Goal: Information Seeking & Learning: Learn about a topic

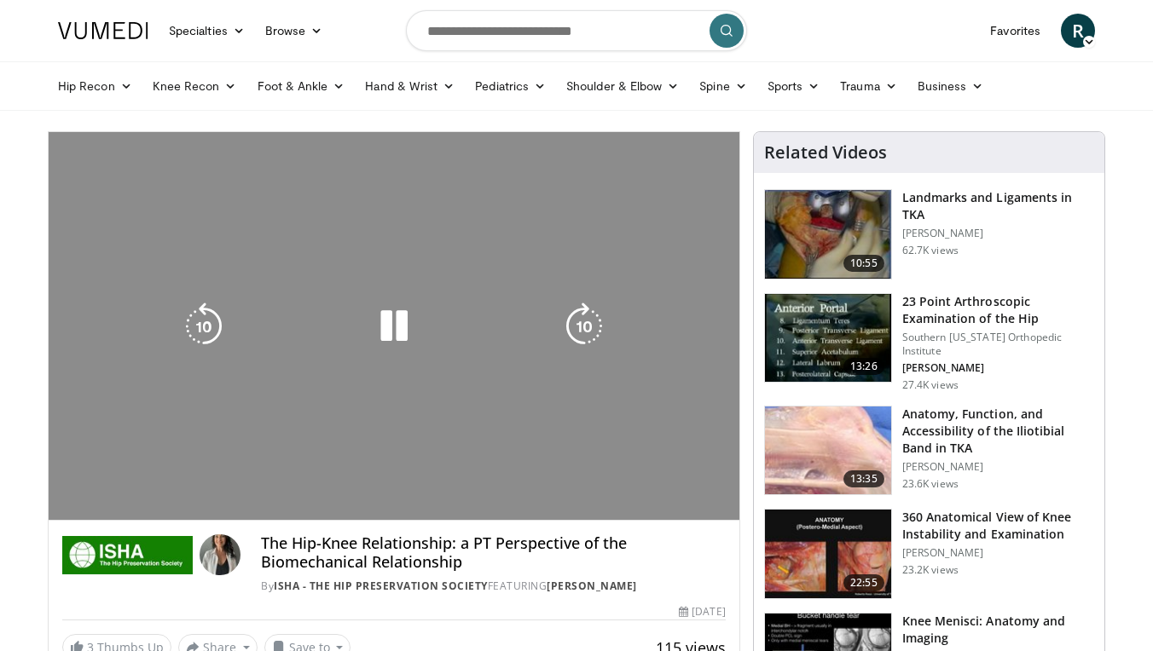
scroll to position [41, 0]
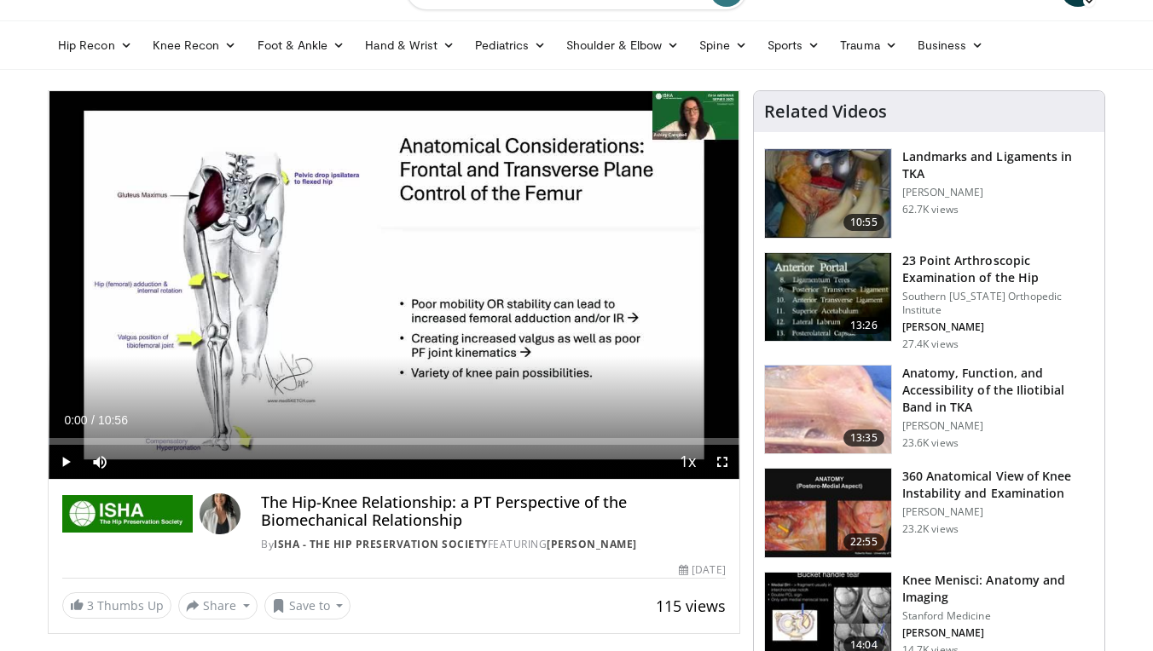
click at [61, 460] on span "Video Player" at bounding box center [66, 462] width 34 height 34
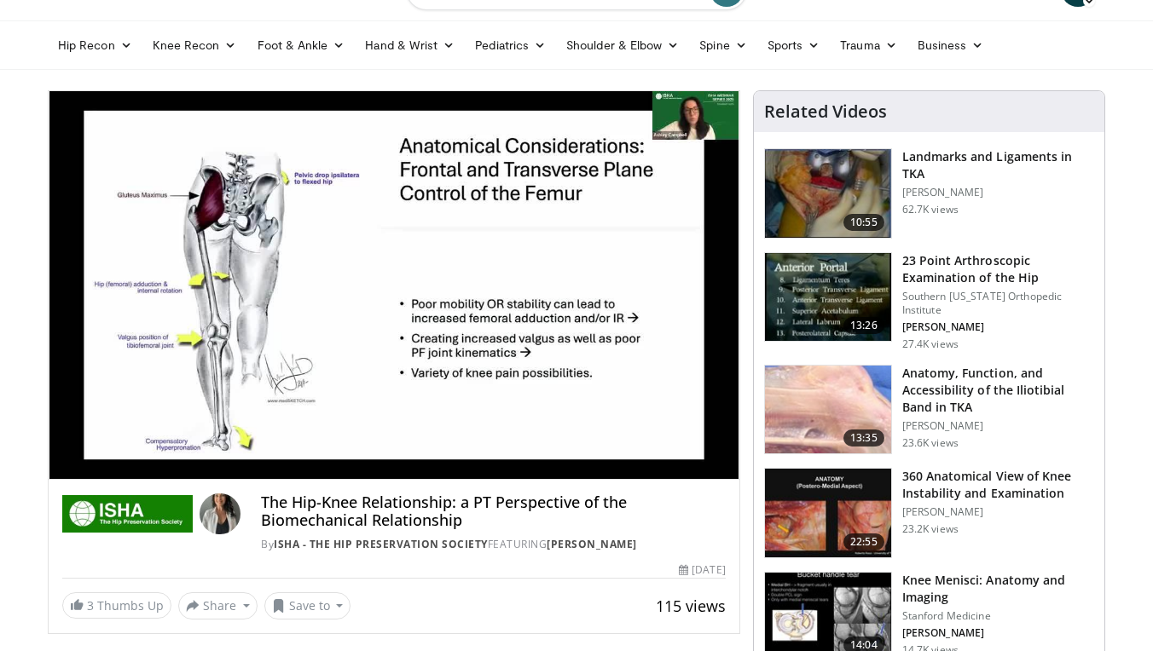
click at [61, 460] on video-js "**********" at bounding box center [394, 285] width 691 height 389
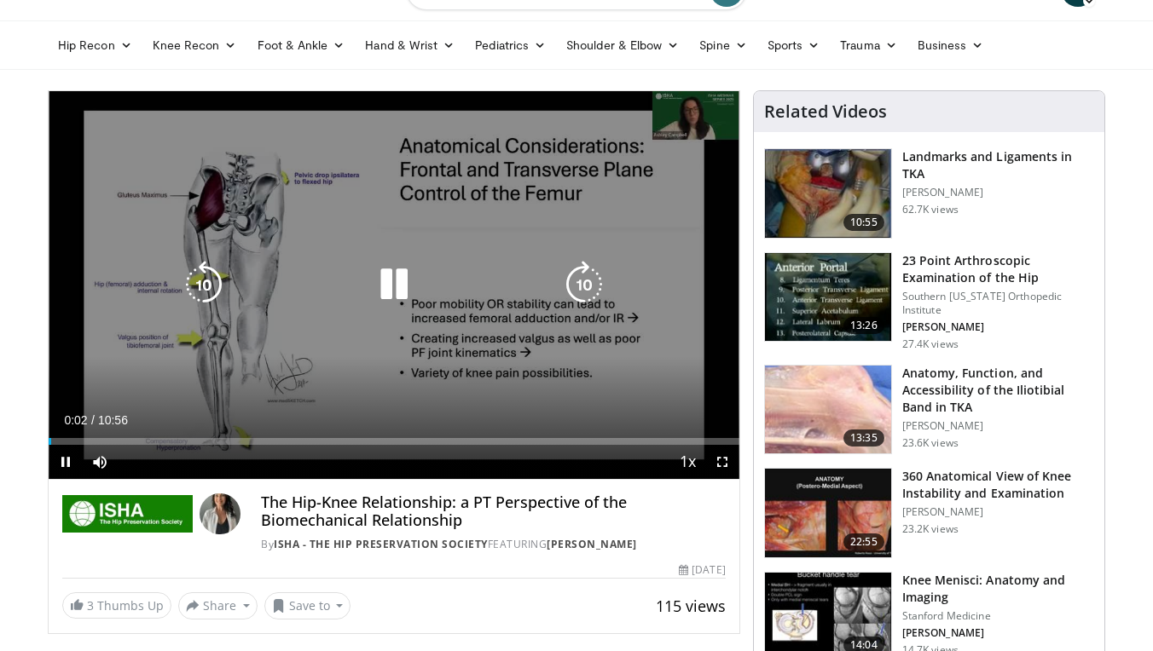
click at [389, 292] on icon "Video Player" at bounding box center [394, 285] width 48 height 48
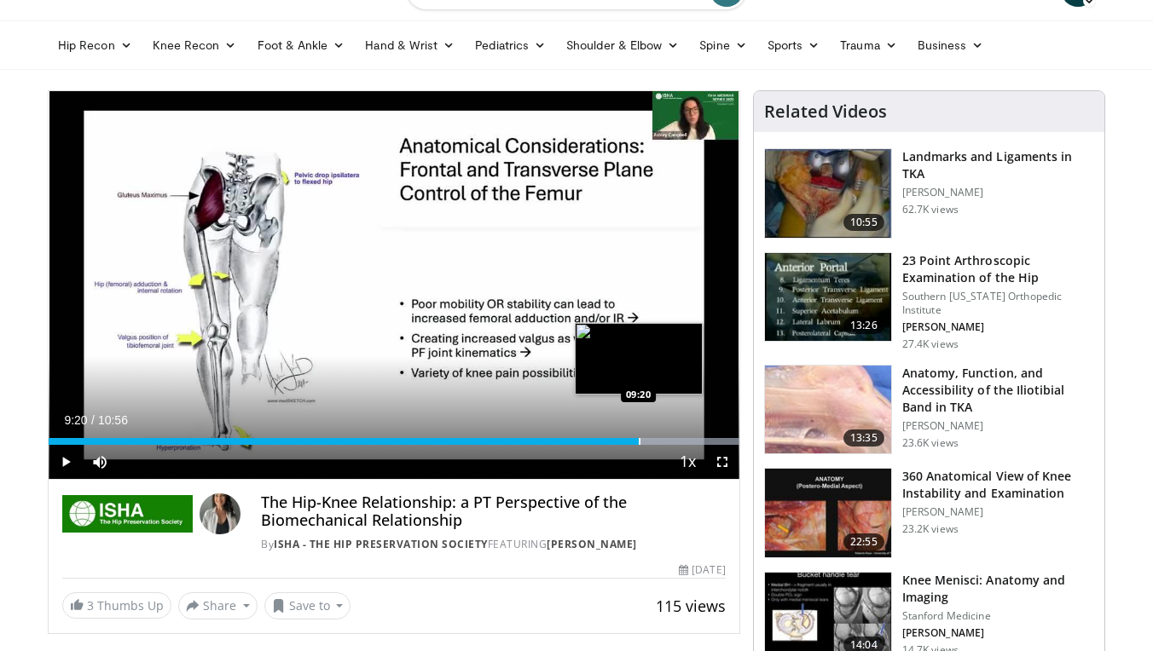
click at [639, 435] on div "Loaded : 99.99% 09:20 09:20" at bounding box center [394, 437] width 691 height 16
click at [670, 443] on div "Progress Bar" at bounding box center [671, 441] width 2 height 7
click at [714, 440] on div "Progress Bar" at bounding box center [715, 441] width 2 height 7
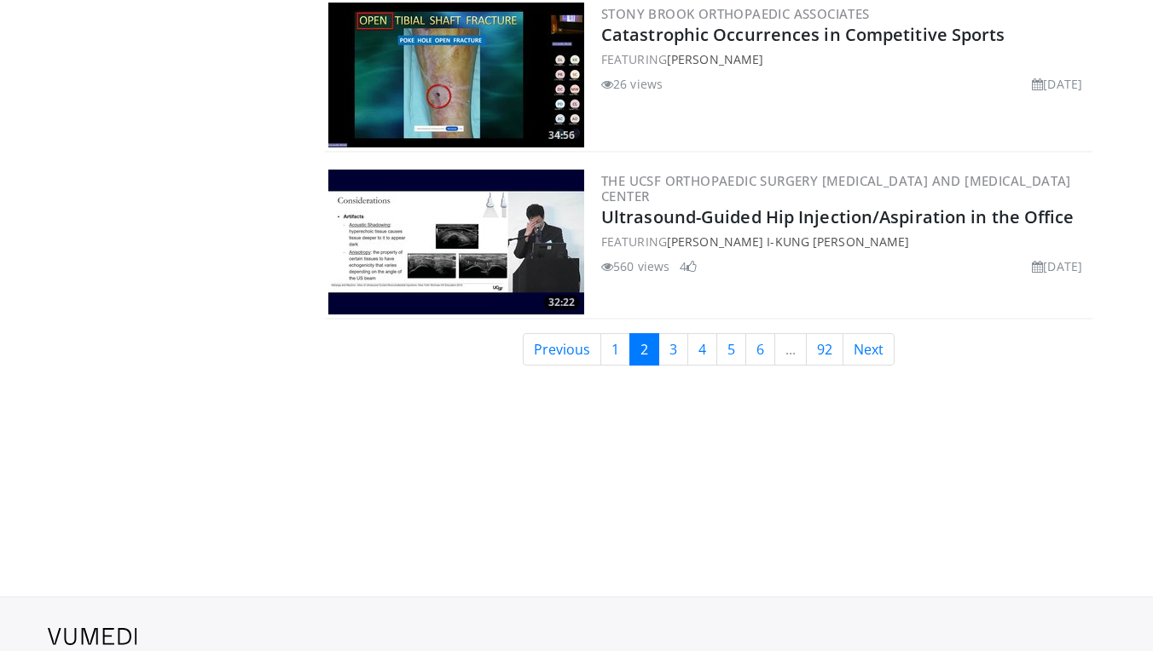
scroll to position [4055, 0]
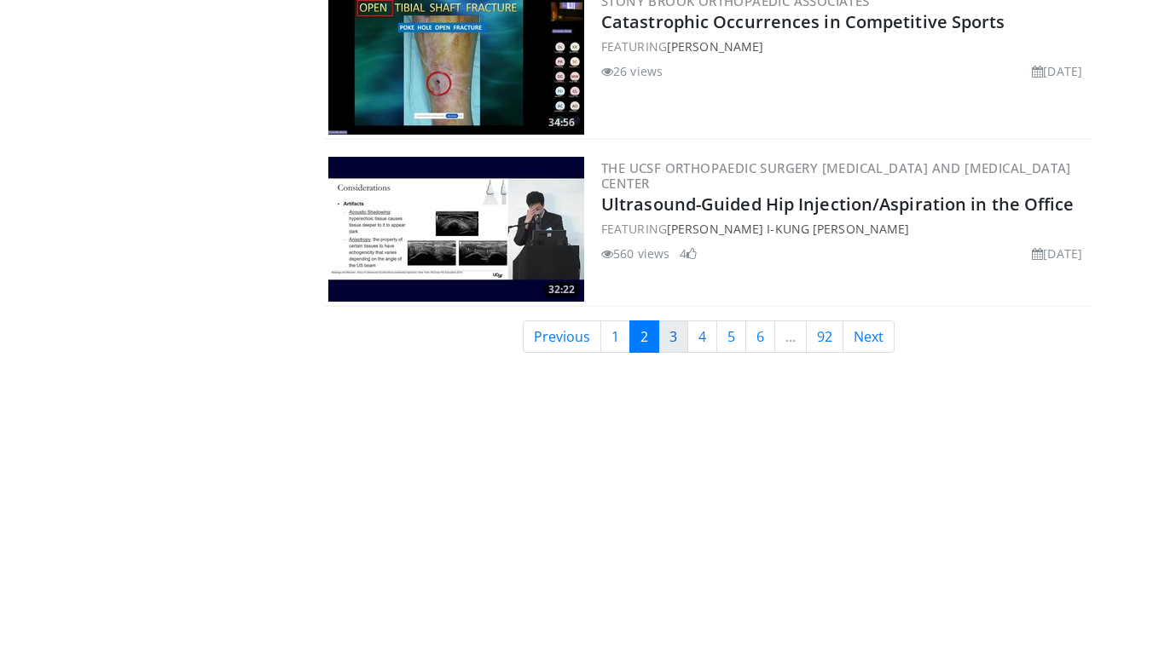
click at [674, 333] on link "3" at bounding box center [673, 337] width 30 height 32
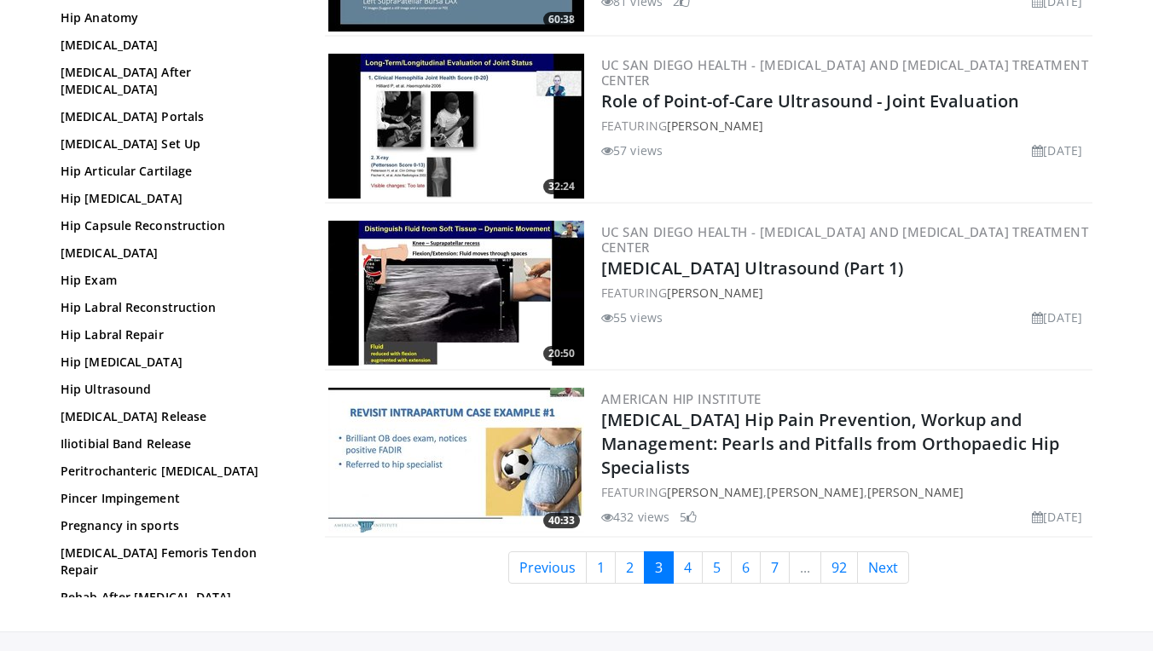
scroll to position [3835, 0]
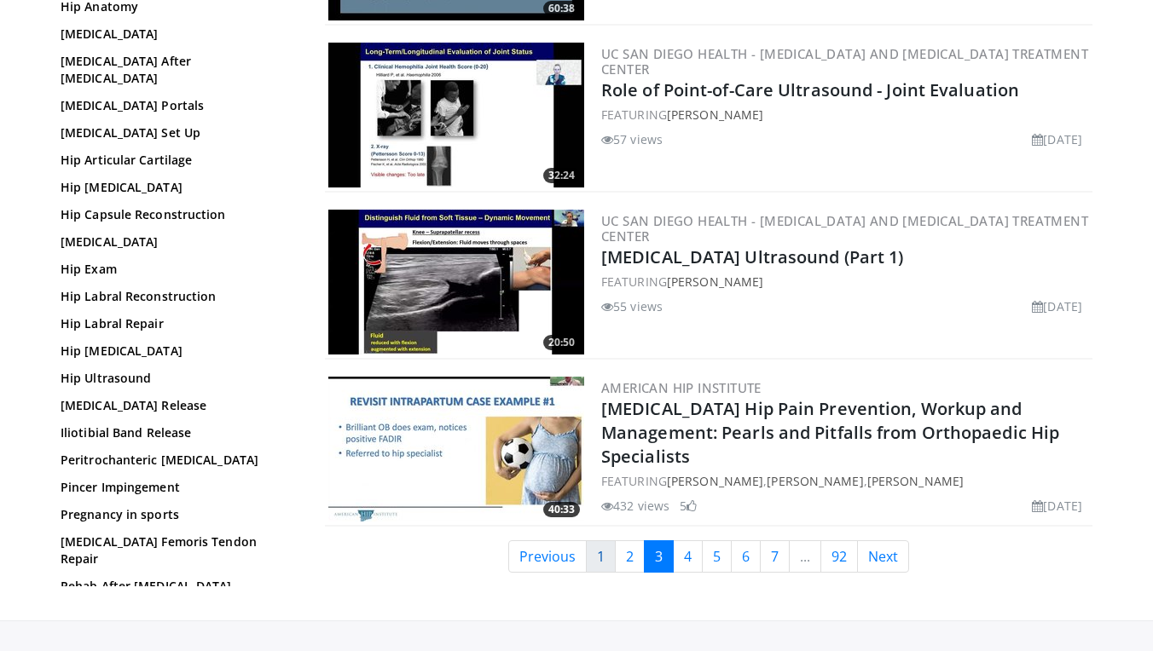
click at [604, 553] on link "1" at bounding box center [601, 557] width 30 height 32
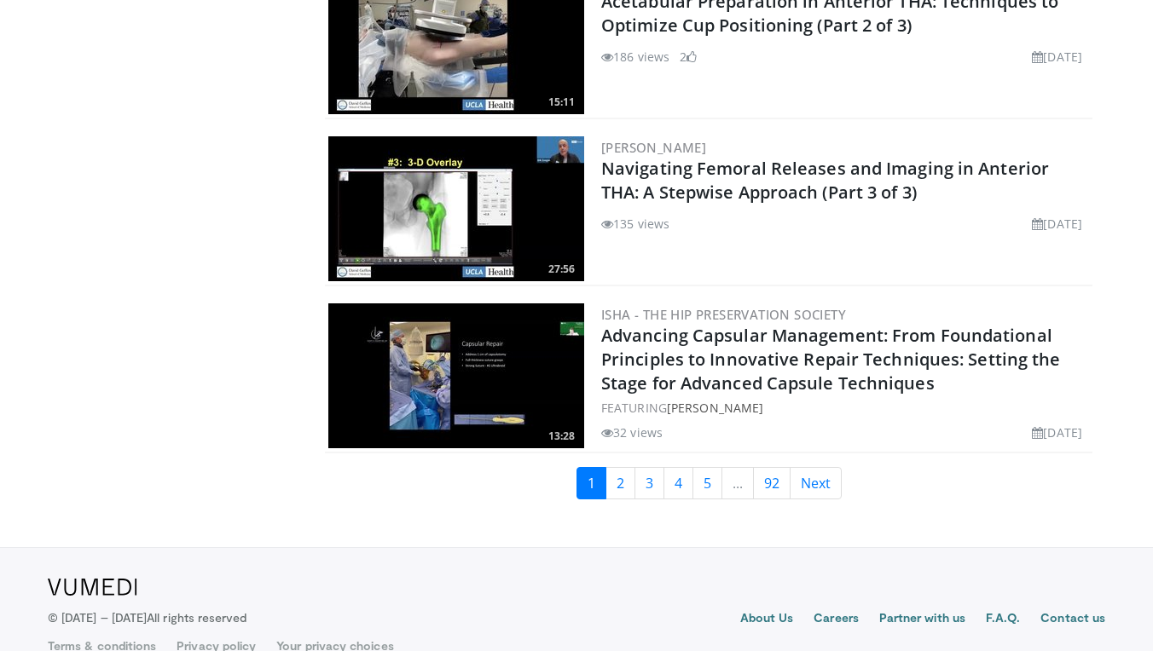
scroll to position [4007, 0]
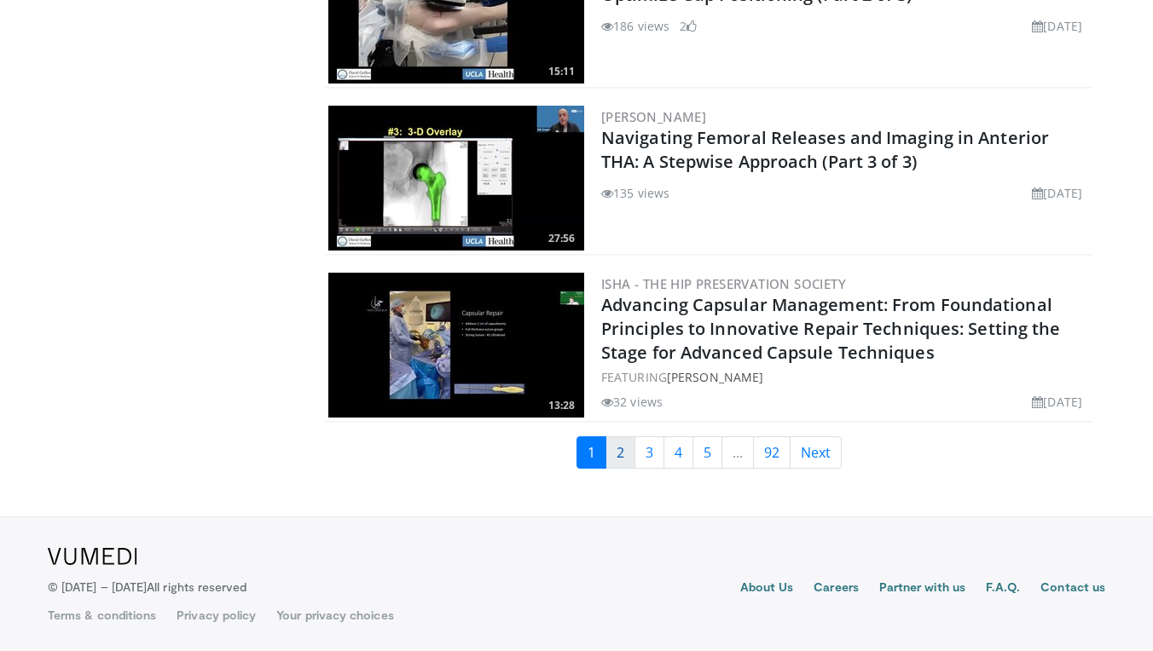
click at [616, 449] on link "2" at bounding box center [620, 453] width 30 height 32
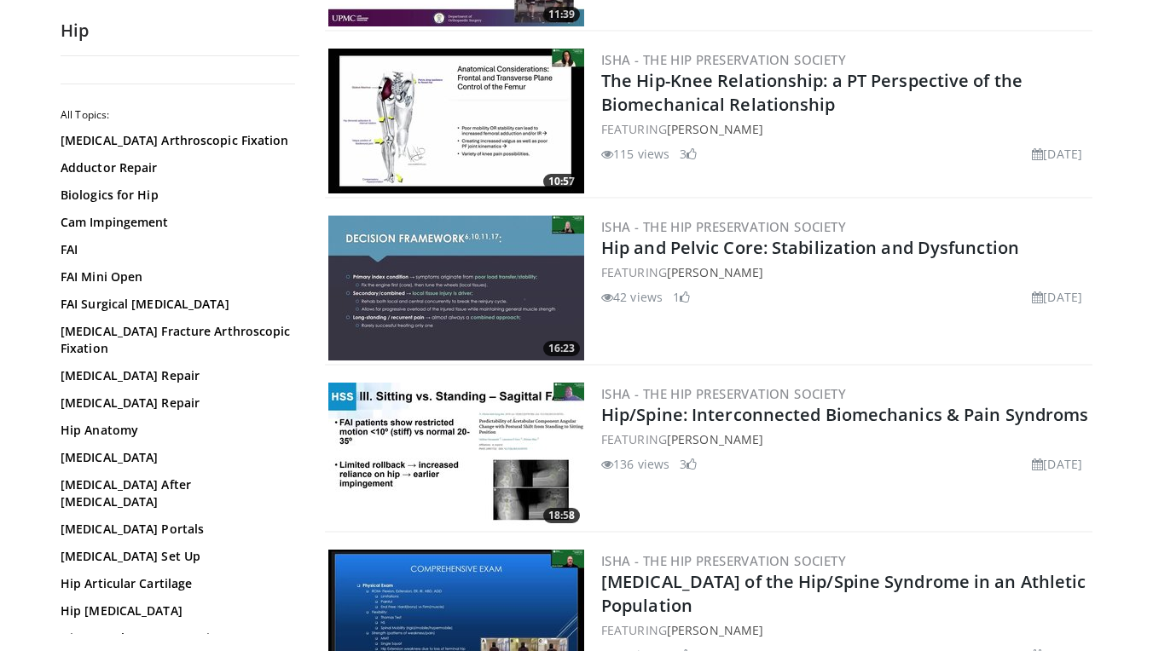
scroll to position [982, 0]
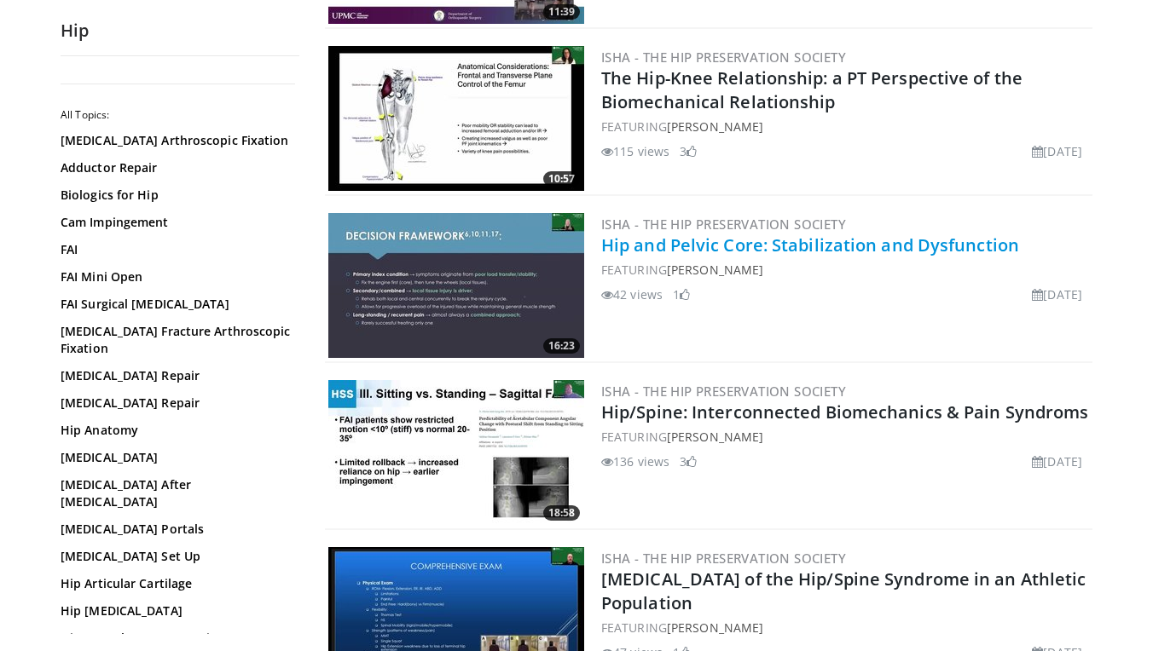
click at [823, 252] on link "Hip and Pelvic Core: Stabilization and Dysfunction" at bounding box center [810, 245] width 418 height 23
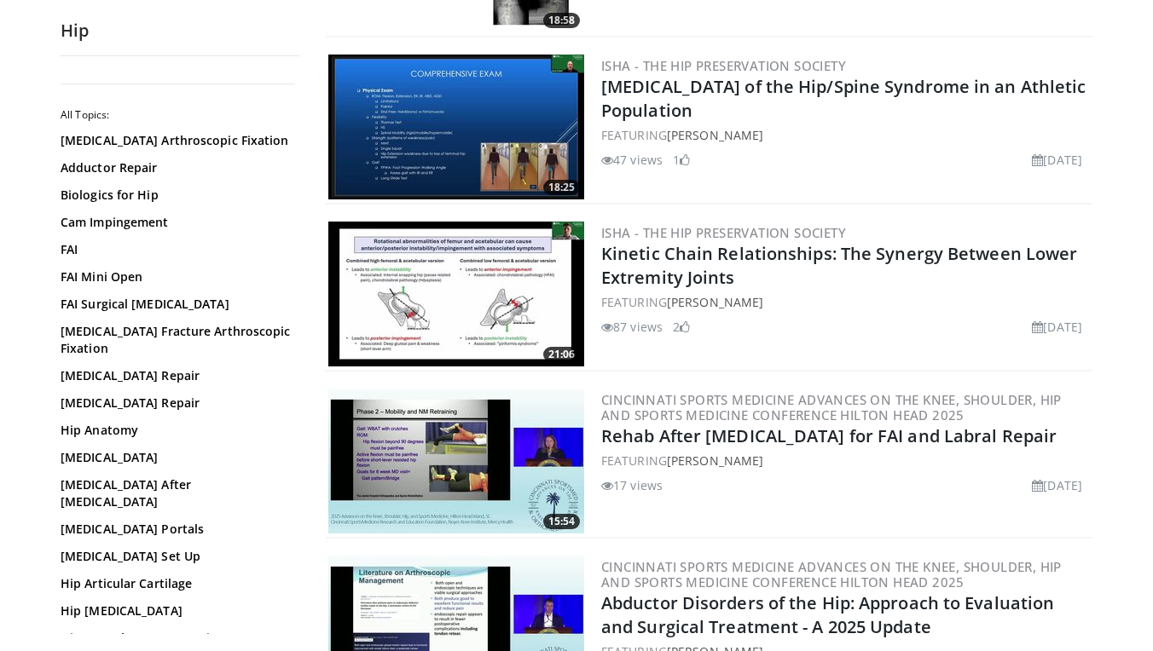
scroll to position [1476, 0]
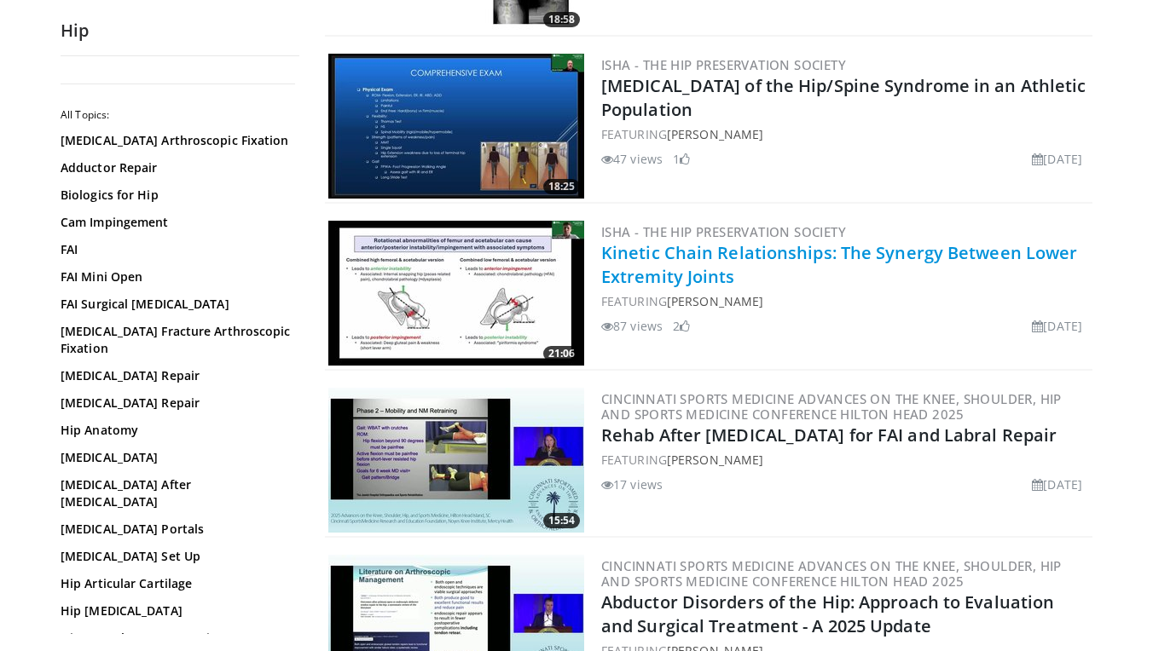
click at [676, 256] on link "Kinetic Chain Relationships: The Synergy Between Lower Extremity Joints" at bounding box center [839, 264] width 476 height 47
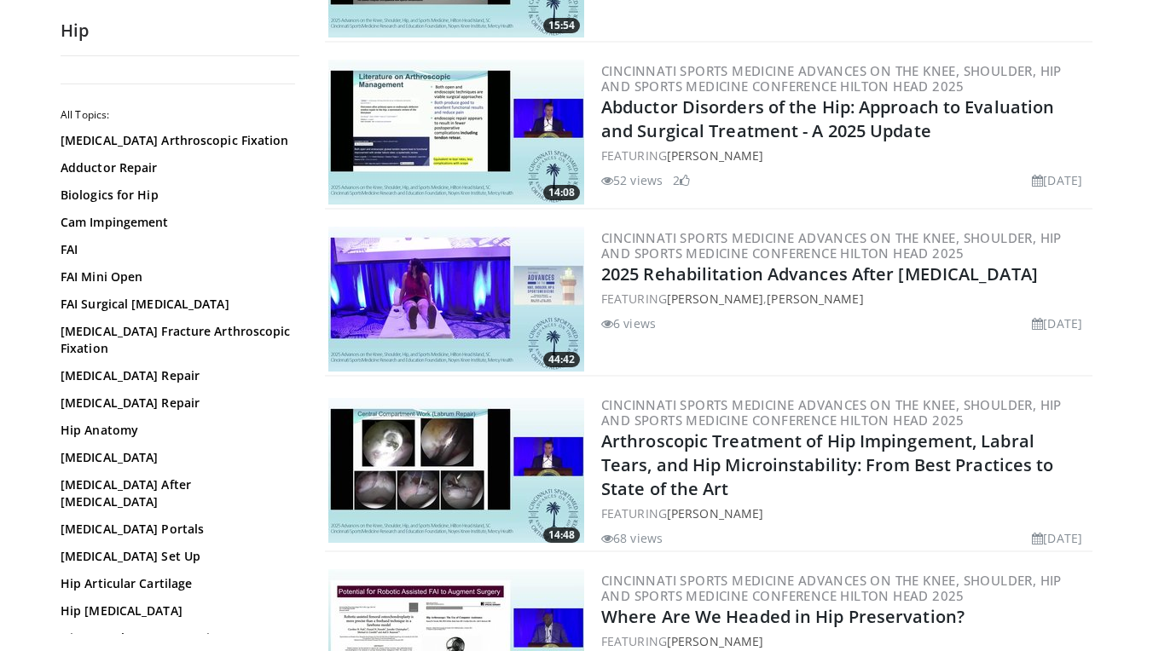
scroll to position [1999, 0]
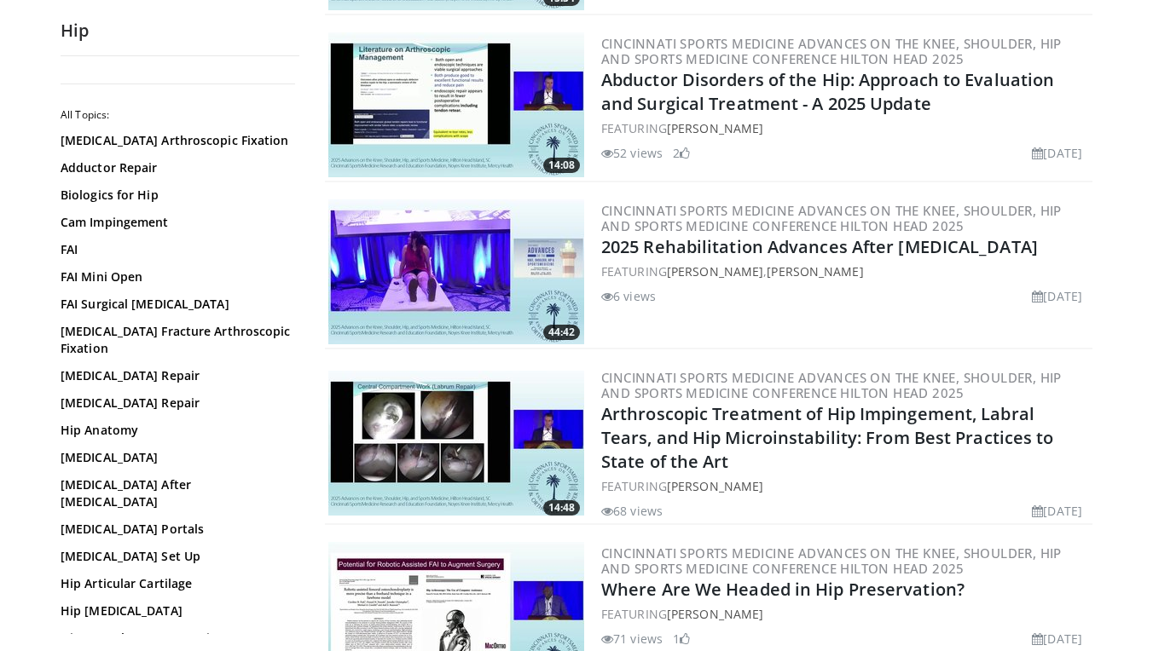
click at [472, 447] on img at bounding box center [456, 443] width 256 height 145
click at [706, 243] on link "2025 Rehabilitation Advances After Hip Arthroscopy" at bounding box center [819, 246] width 437 height 23
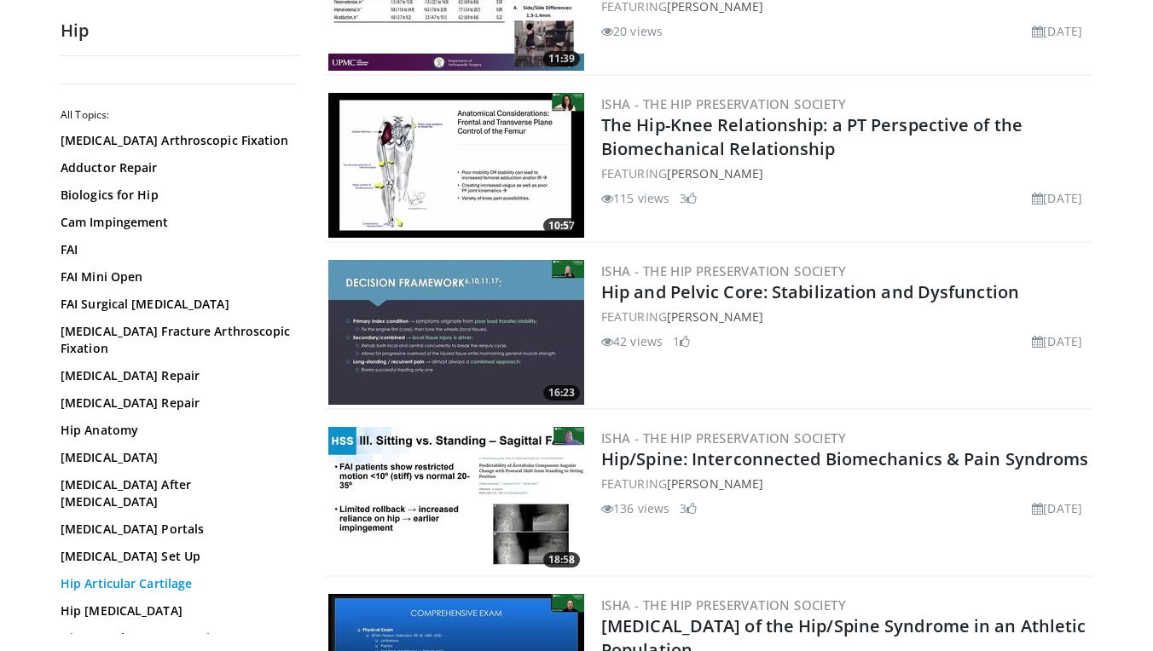
scroll to position [928, 0]
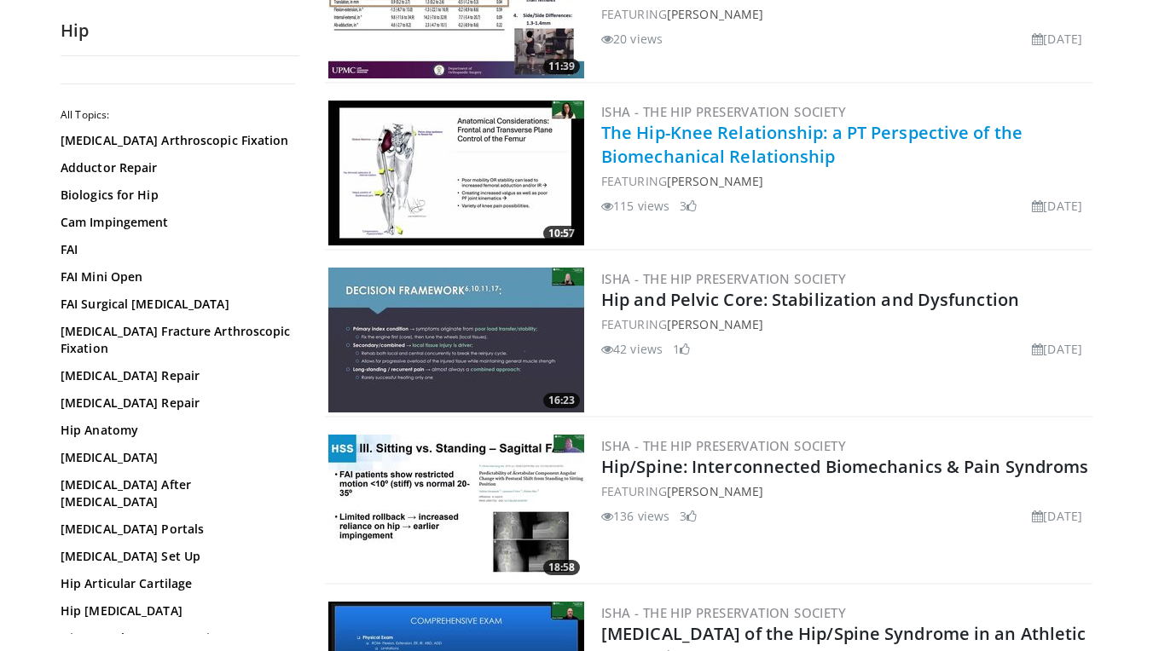
click at [662, 132] on link "The Hip-Knee Relationship: a PT Perspective of the Biomechanical Relationship" at bounding box center [811, 144] width 421 height 47
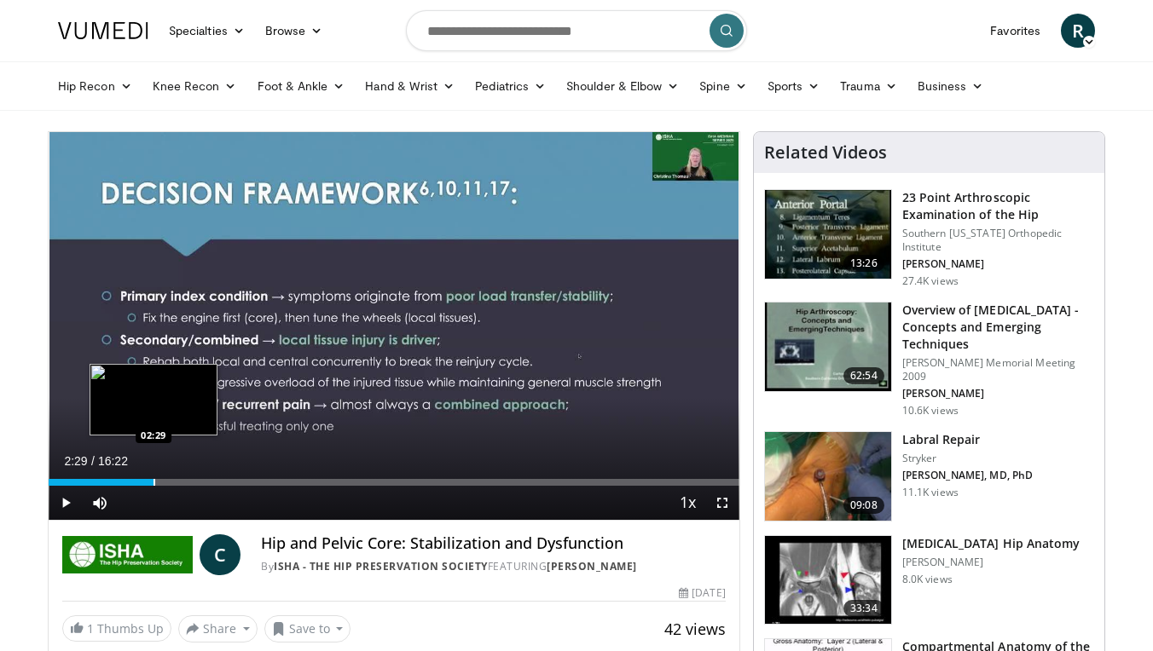
click at [153, 483] on div "Progress Bar" at bounding box center [154, 482] width 2 height 7
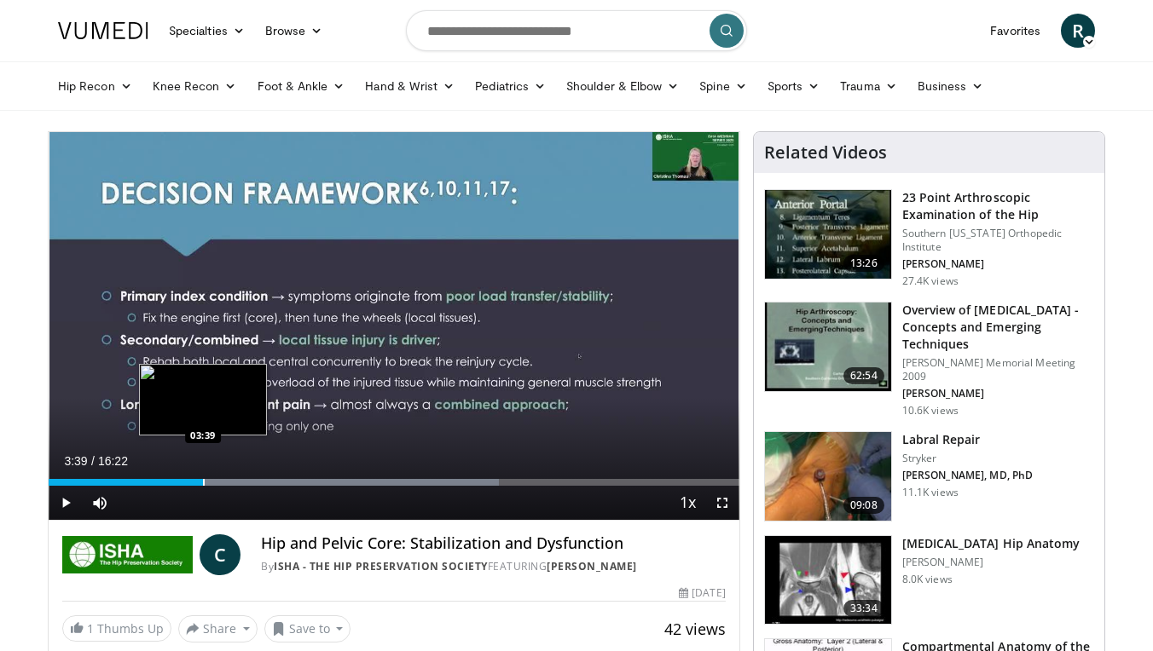
click at [203, 480] on div "Progress Bar" at bounding box center [204, 482] width 2 height 7
click at [189, 482] on div "Progress Bar" at bounding box center [190, 482] width 2 height 7
click at [186, 482] on div "Progress Bar" at bounding box center [187, 482] width 2 height 7
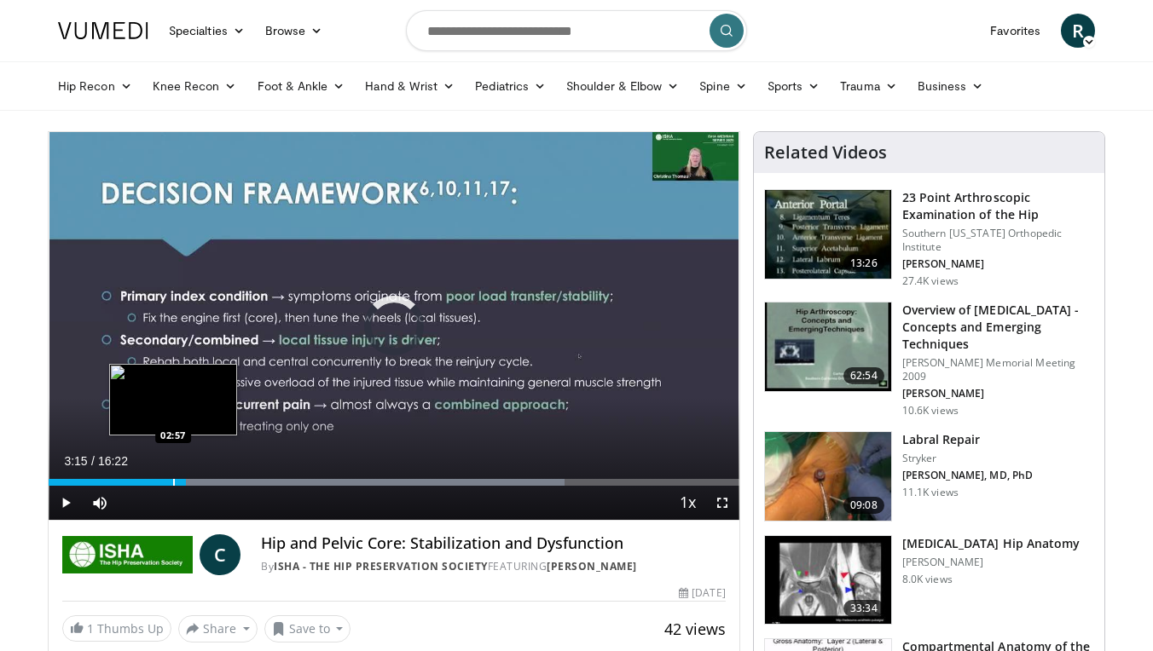
click at [173, 477] on div "Loaded : 74.74% 03:15 02:57" at bounding box center [394, 478] width 691 height 16
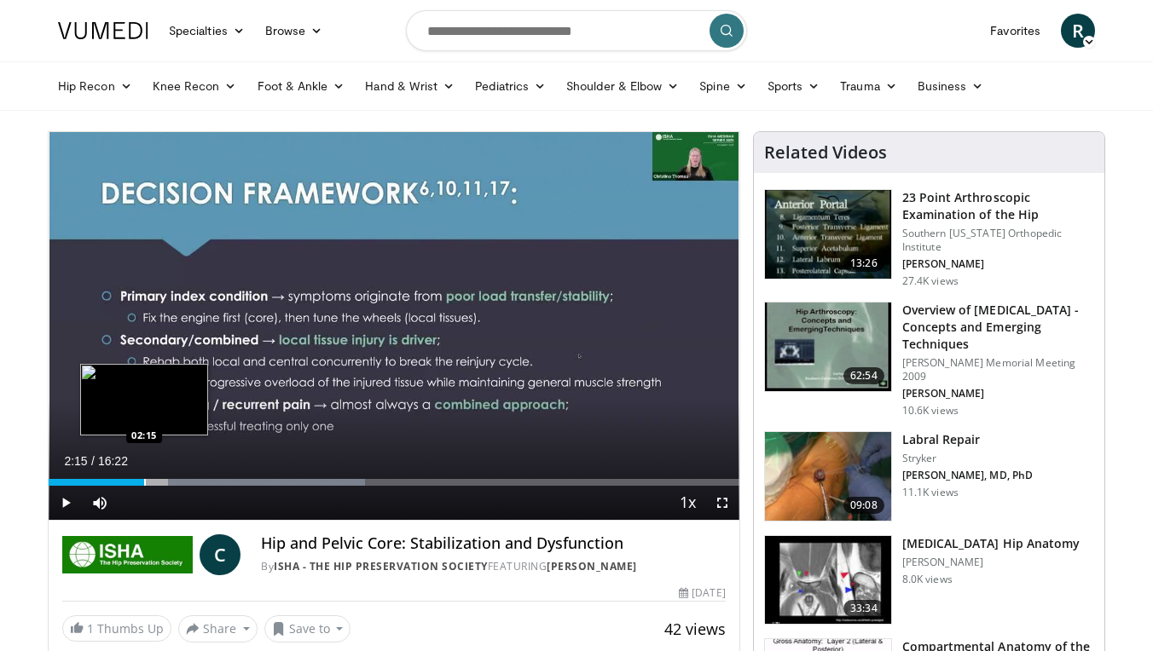
click at [144, 484] on div "Progress Bar" at bounding box center [145, 482] width 2 height 7
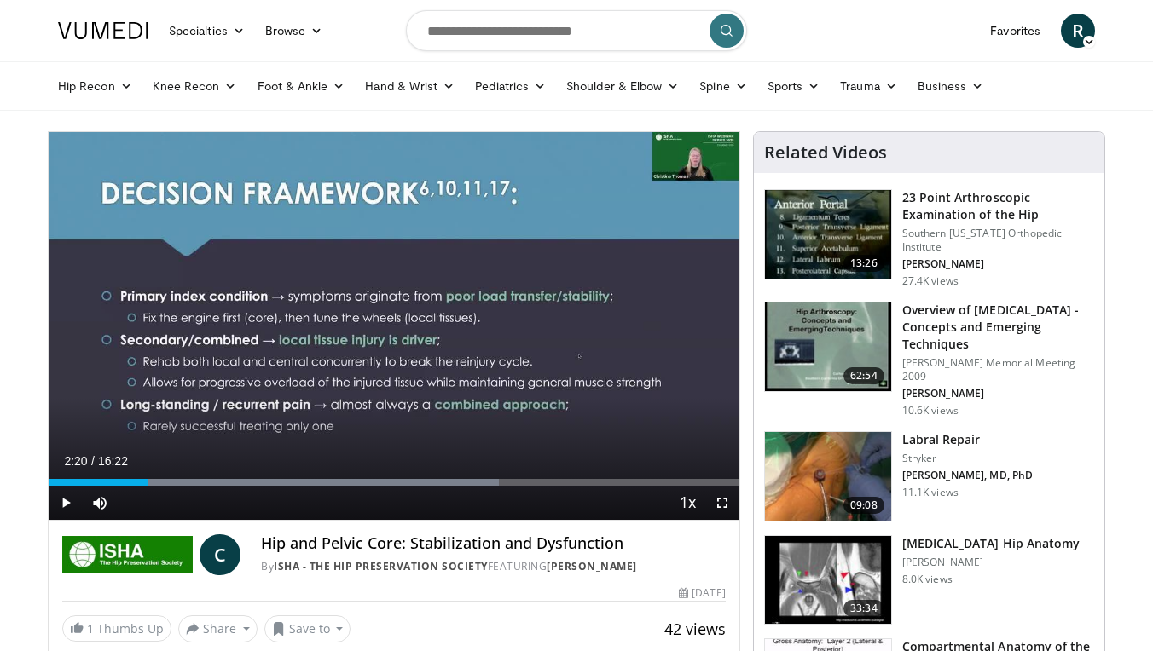
click at [148, 481] on div "Progress Bar" at bounding box center [149, 482] width 2 height 7
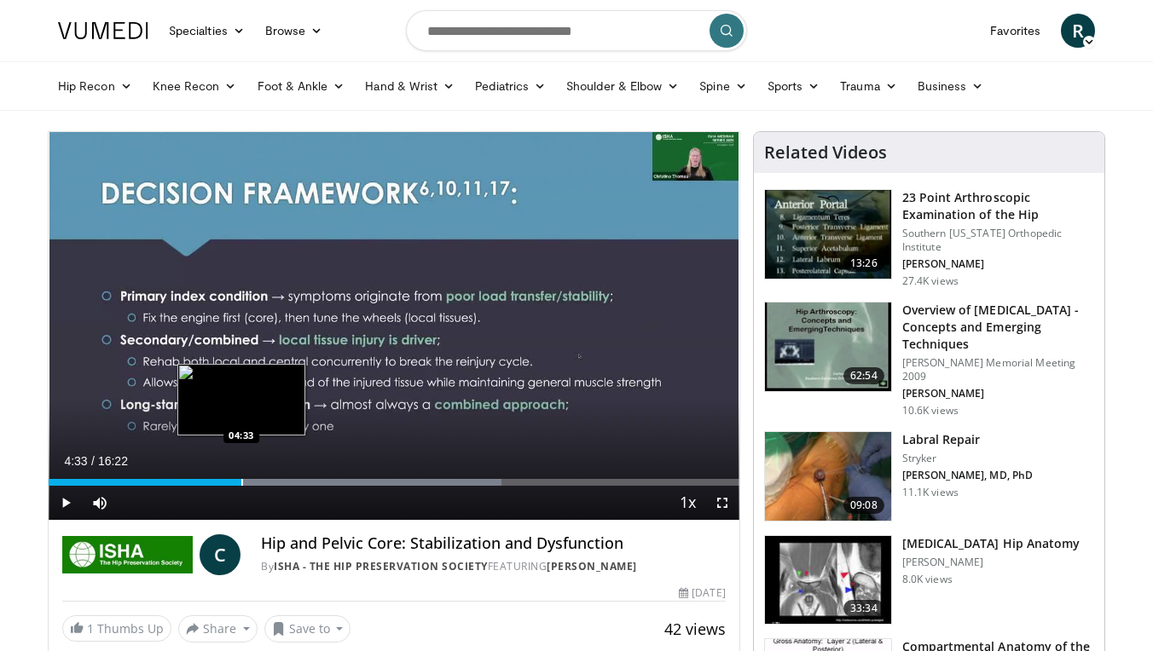
click at [241, 479] on div "Progress Bar" at bounding box center [242, 482] width 2 height 7
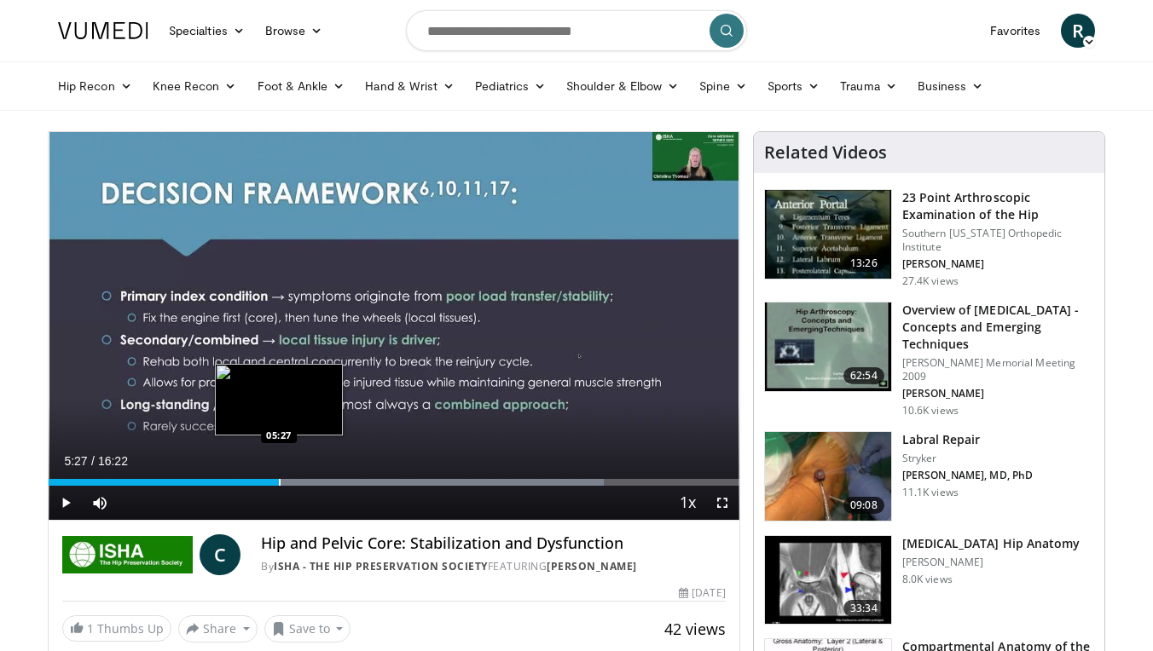
click at [279, 484] on div "Progress Bar" at bounding box center [280, 482] width 2 height 7
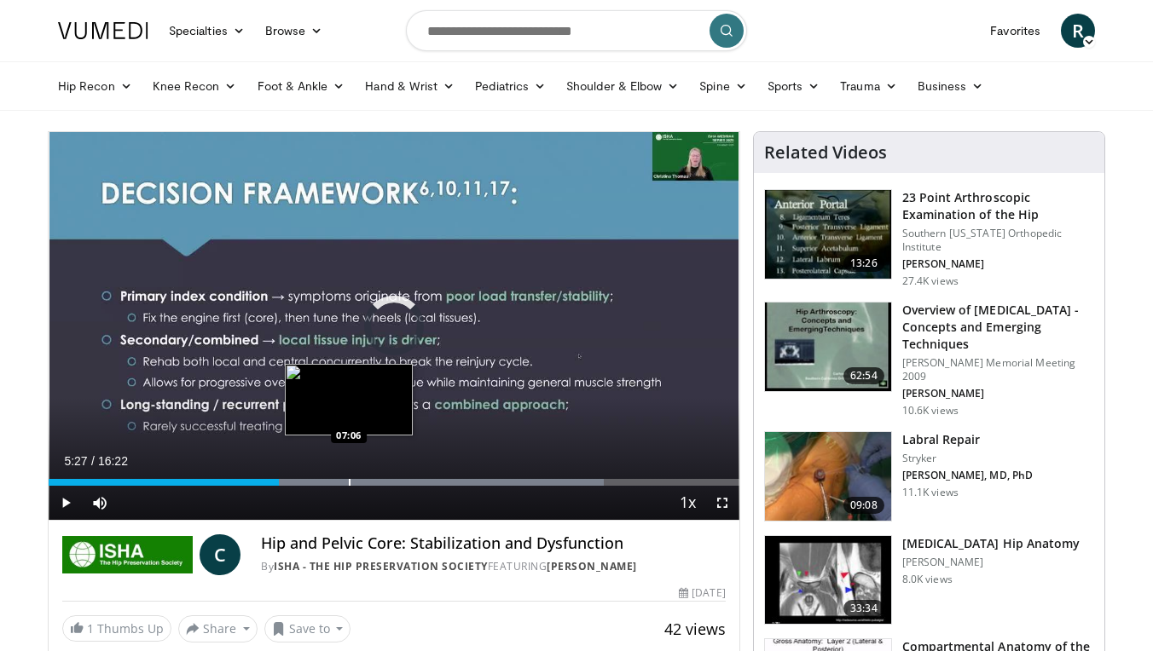
click at [349, 480] on div "Progress Bar" at bounding box center [350, 482] width 2 height 7
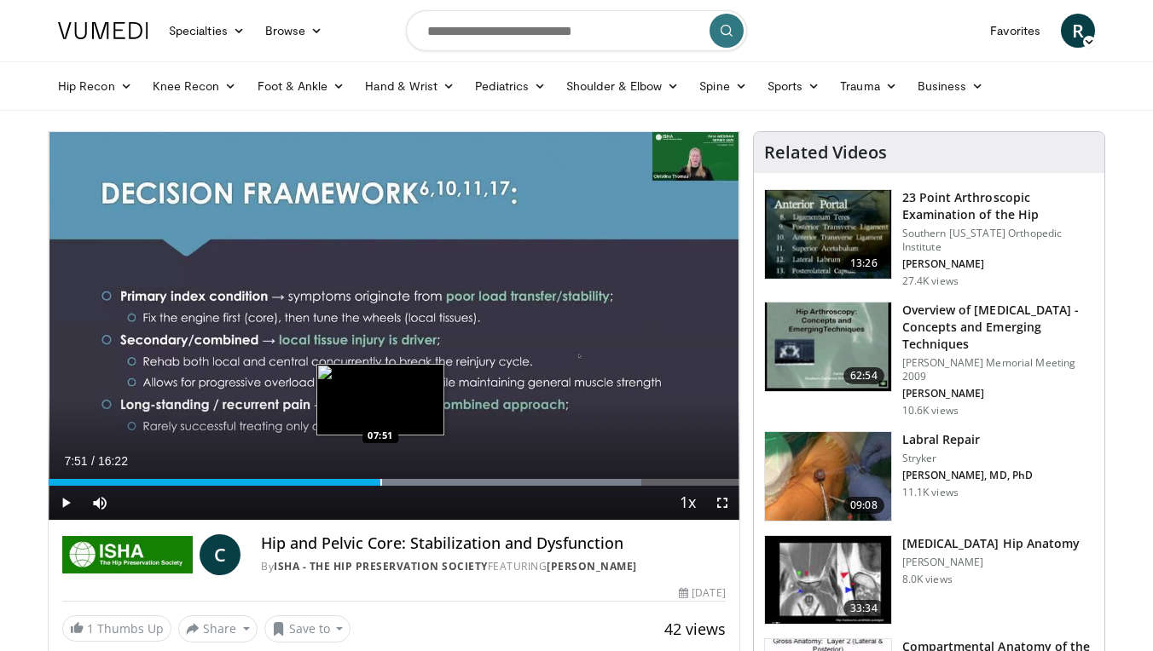
click at [380, 483] on div "Progress Bar" at bounding box center [381, 482] width 2 height 7
click at [412, 482] on div "Progress Bar" at bounding box center [413, 482] width 2 height 7
click at [391, 483] on div "Progress Bar" at bounding box center [392, 482] width 2 height 7
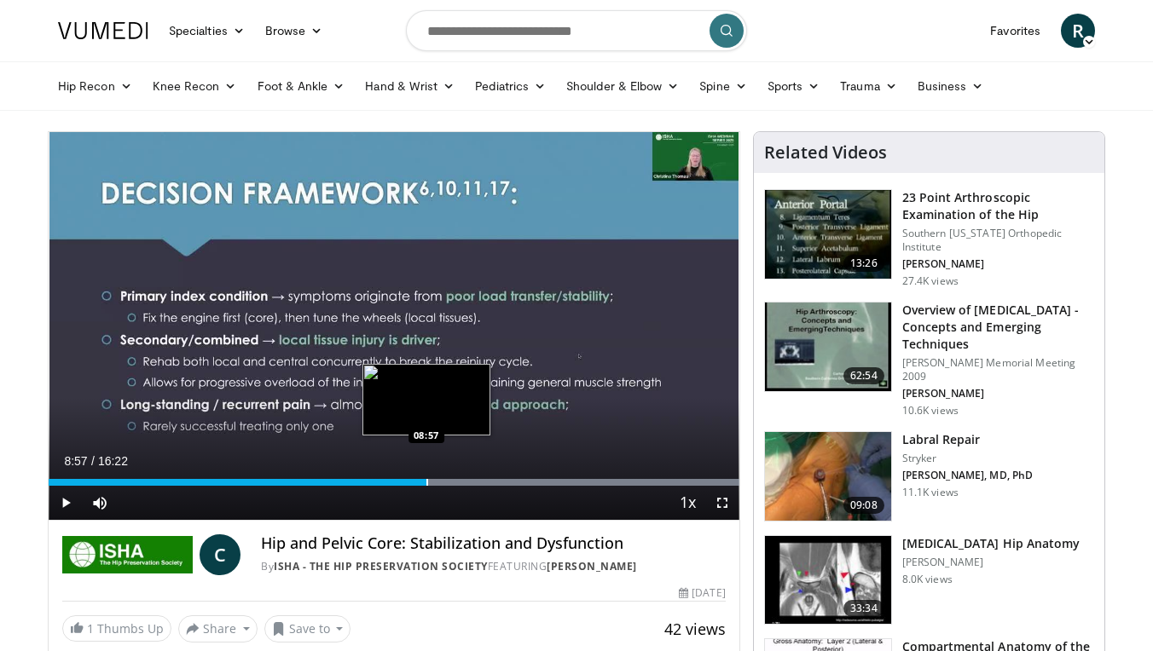
click at [426, 479] on div "Progress Bar" at bounding box center [427, 482] width 2 height 7
click at [456, 481] on div "Progress Bar" at bounding box center [457, 482] width 2 height 7
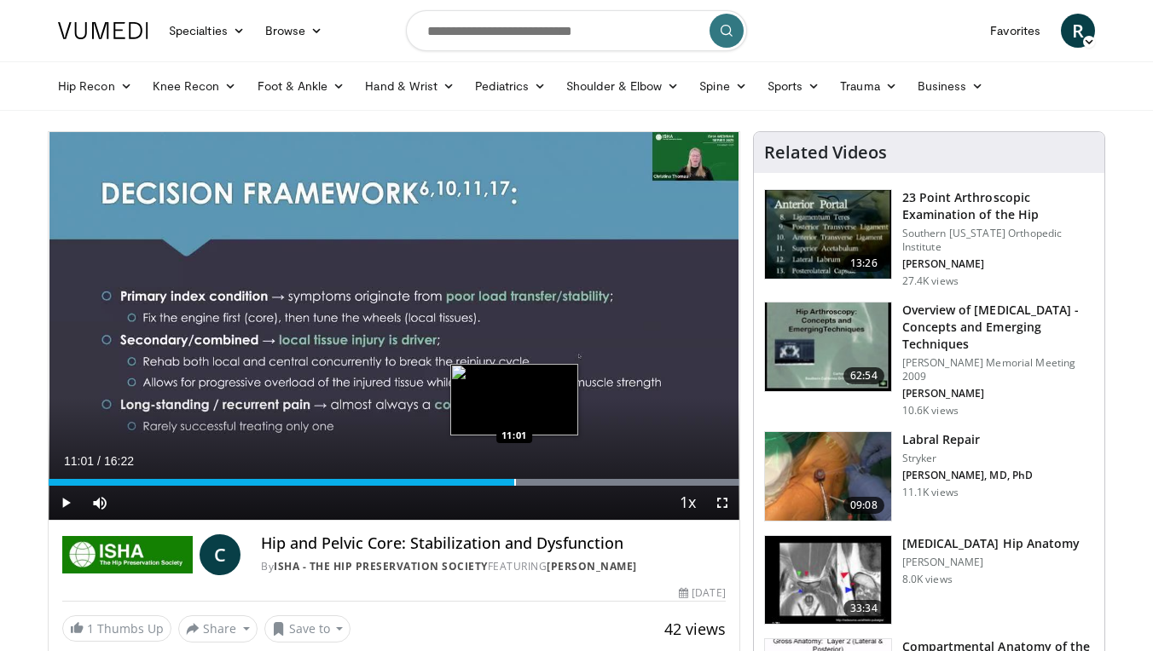
click at [514, 479] on div "Progress Bar" at bounding box center [515, 482] width 2 height 7
click at [539, 483] on div "Progress Bar" at bounding box center [540, 482] width 2 height 7
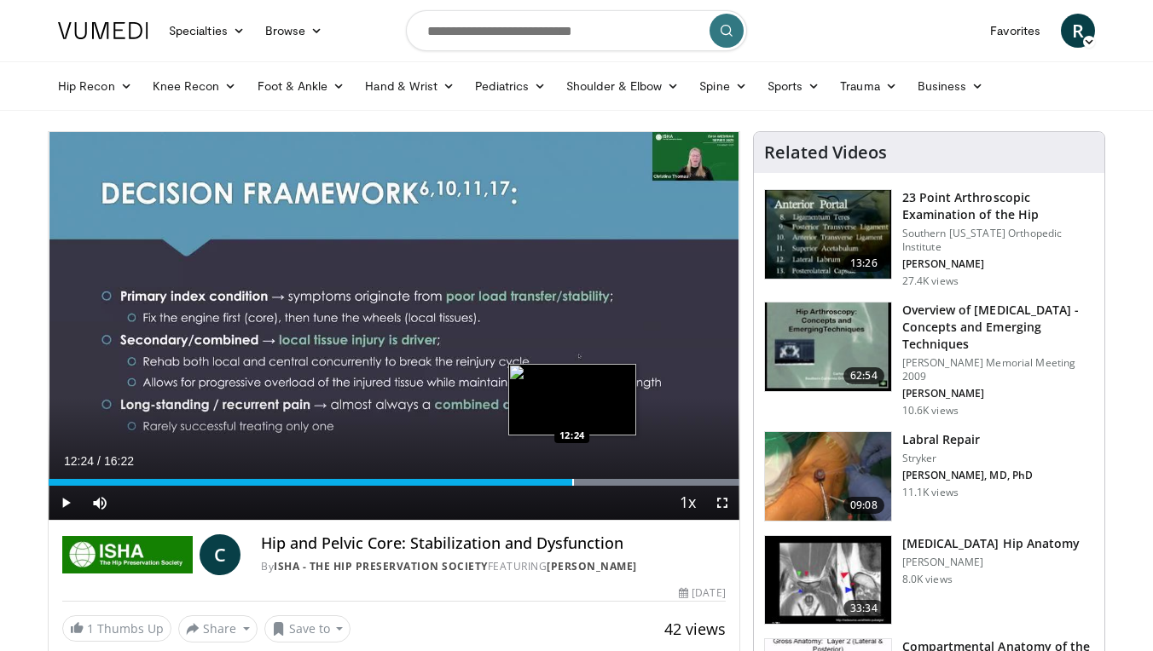
click at [572, 481] on div "Progress Bar" at bounding box center [573, 482] width 2 height 7
click at [605, 482] on div "Progress Bar" at bounding box center [606, 482] width 2 height 7
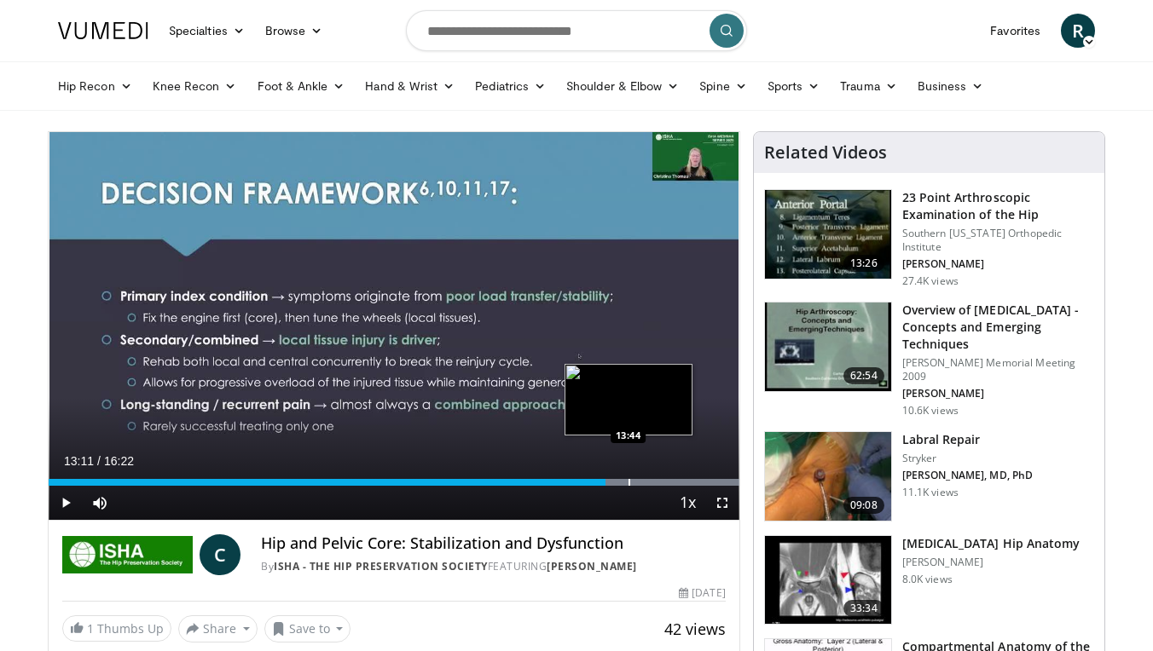
click at [628, 482] on div "Progress Bar" at bounding box center [629, 482] width 2 height 7
click at [651, 482] on div "Progress Bar" at bounding box center [652, 482] width 2 height 7
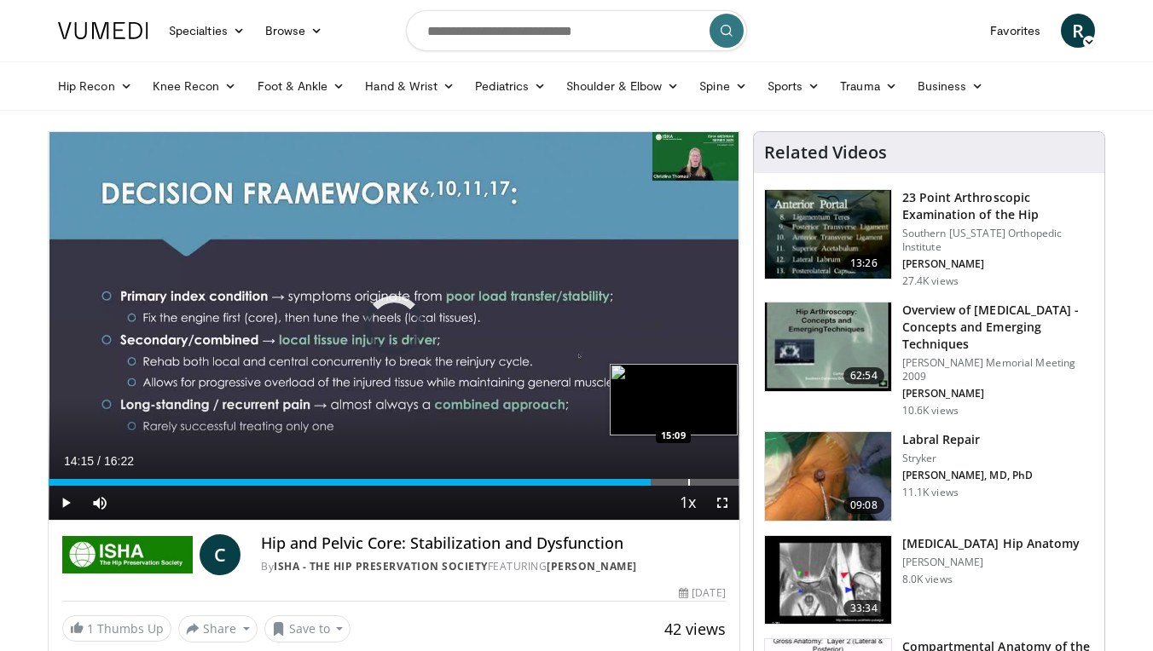
click at [688, 481] on div "Progress Bar" at bounding box center [689, 482] width 2 height 7
click at [717, 479] on div "Progress Bar" at bounding box center [718, 482] width 2 height 7
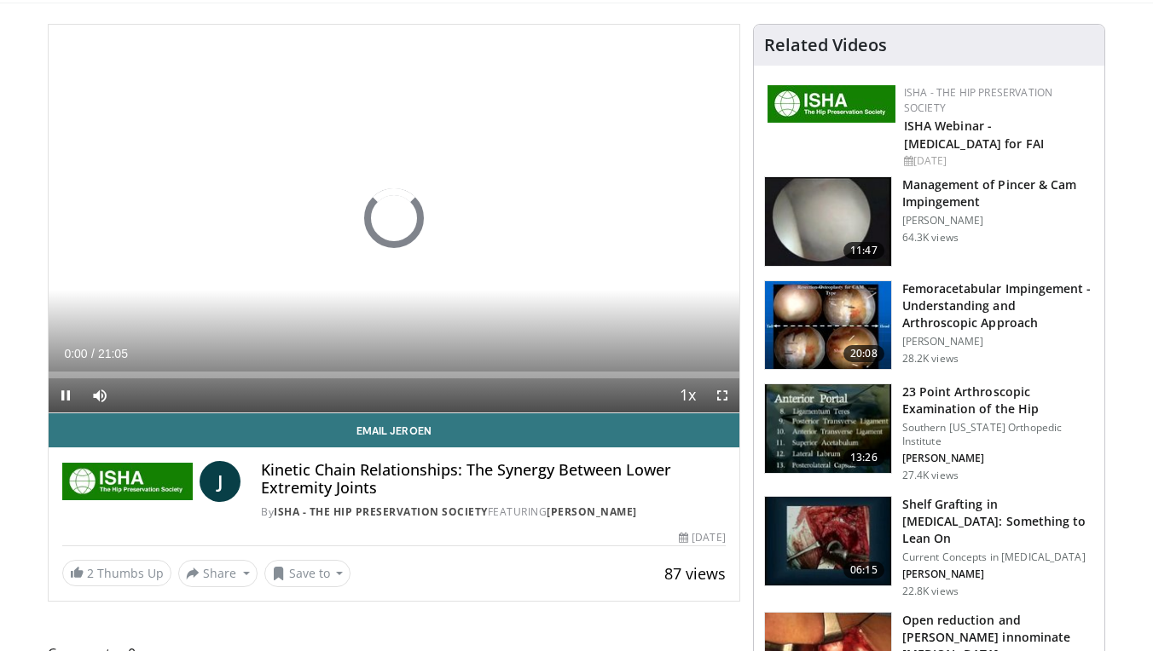
scroll to position [132, 0]
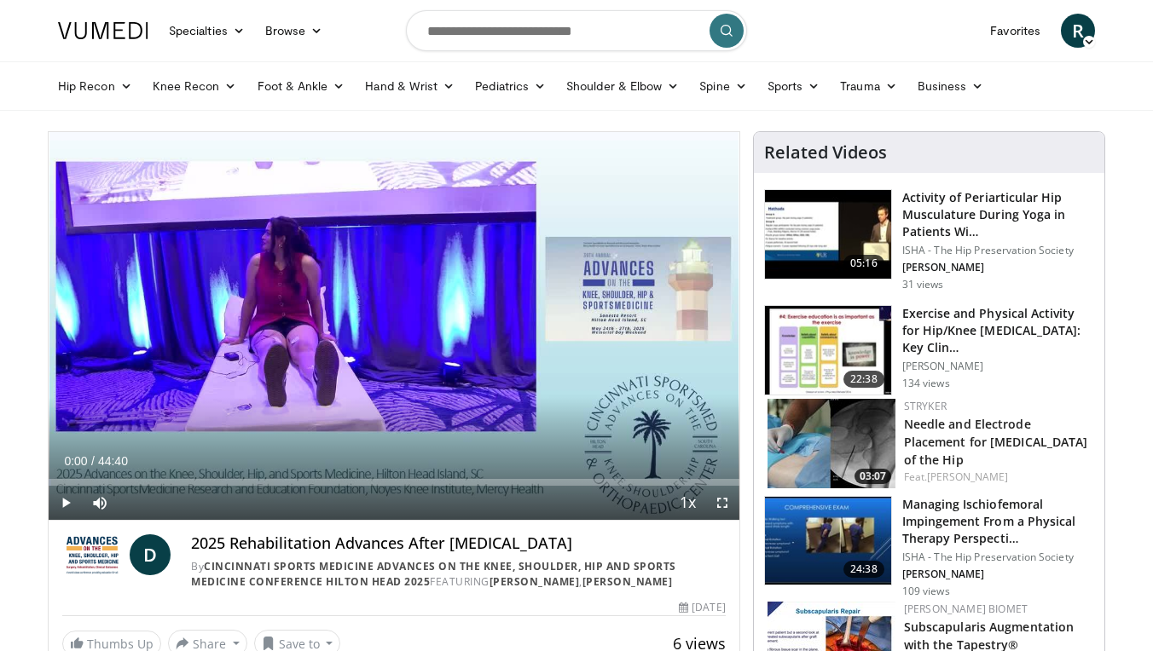
click at [62, 500] on span "Video Player" at bounding box center [66, 503] width 34 height 34
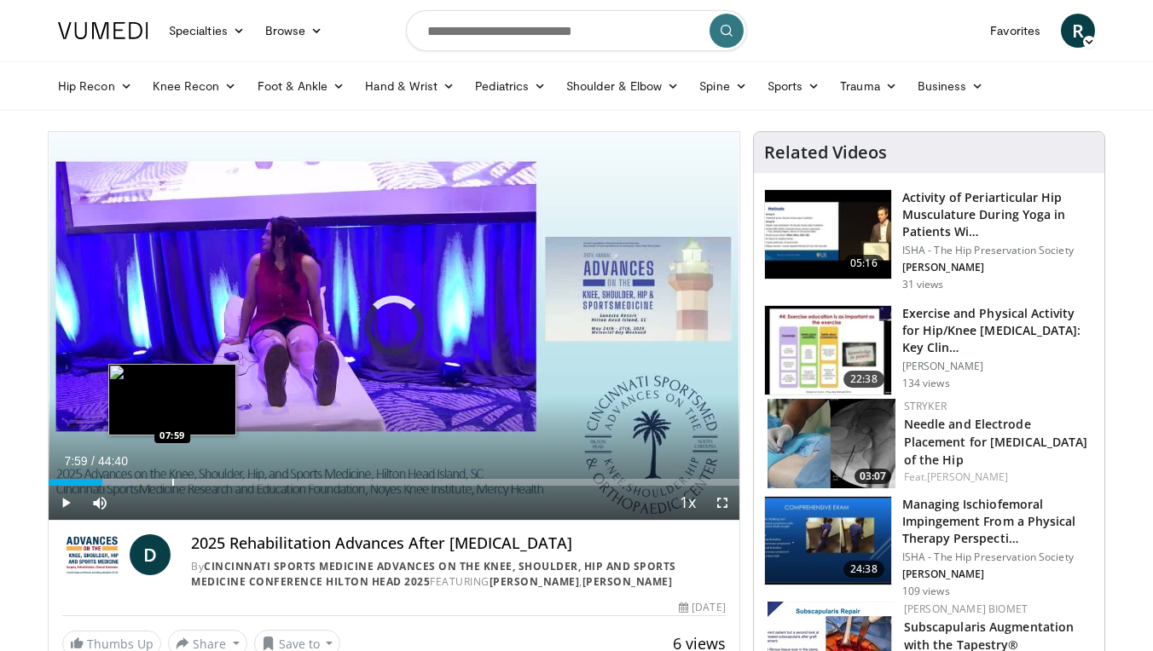
click at [172, 479] on div "Progress Bar" at bounding box center [173, 482] width 2 height 7
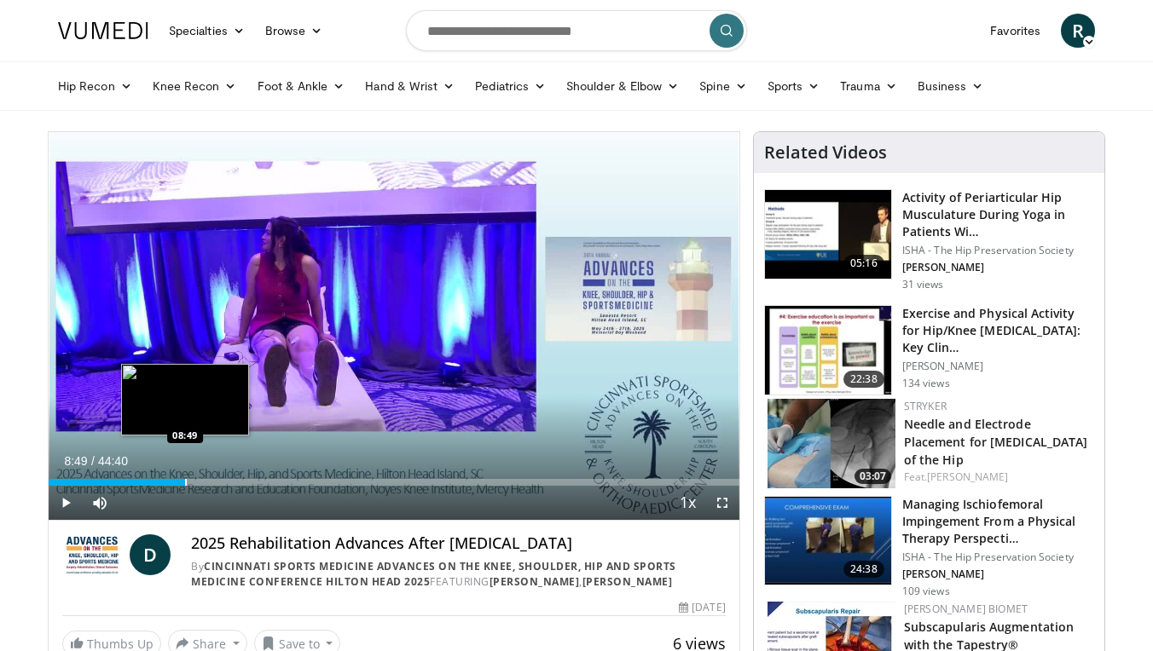
click at [185, 479] on div "Progress Bar" at bounding box center [186, 482] width 2 height 7
click at [200, 481] on div "Progress Bar" at bounding box center [201, 482] width 2 height 7
